Goal: Navigation & Orientation: Understand site structure

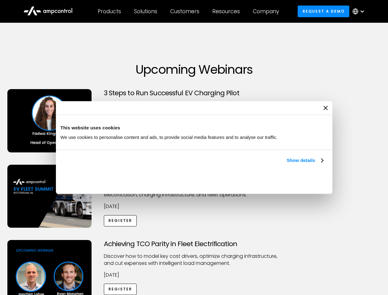
click at [287, 164] on link "Show details" at bounding box center [305, 160] width 36 height 7
click at [0, 0] on div "Necessary cookies help make a website usable by enabling basic functions like p…" at bounding box center [0, 0] width 0 height 0
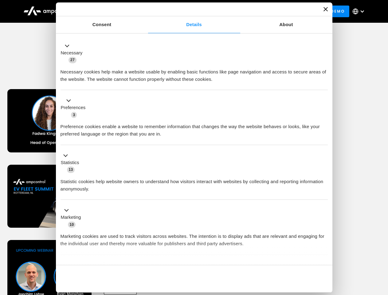
click at [381, 248] on div "Achieving TCO Parity in Fleet Electrification Discover how to model key cost dr…" at bounding box center [194, 288] width 386 height 97
click at [189, 11] on div "Customers" at bounding box center [184, 11] width 29 height 7
click at [109, 11] on div "Products" at bounding box center [109, 11] width 23 height 7
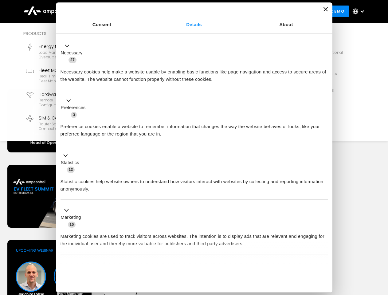
click at [146, 11] on div "Solutions" at bounding box center [145, 11] width 23 height 7
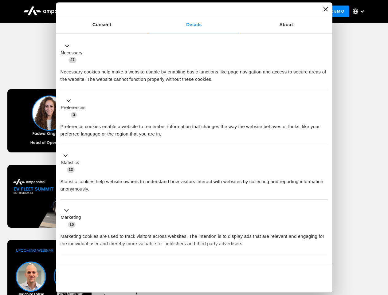
click at [186, 11] on div "Customers" at bounding box center [184, 11] width 29 height 7
click at [227, 11] on div "Resources" at bounding box center [226, 11] width 28 height 7
click at [268, 11] on div "Company" at bounding box center [266, 11] width 26 height 7
click at [360, 11] on div at bounding box center [362, 11] width 5 height 5
